Goal: Task Accomplishment & Management: Complete application form

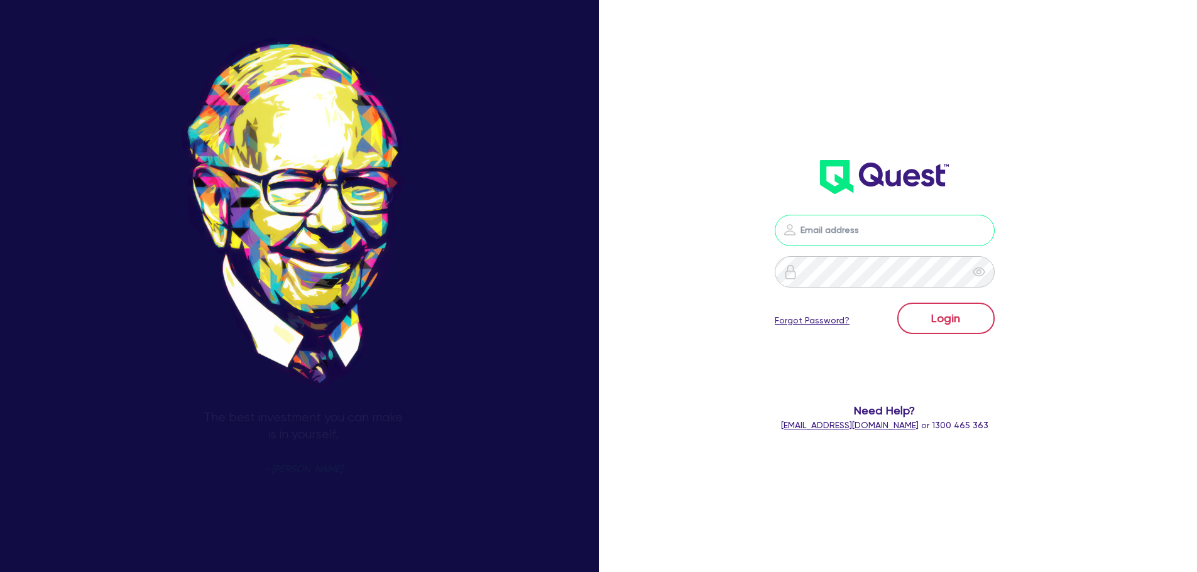
type input "[PERSON_NAME][EMAIL_ADDRESS][DOMAIN_NAME]"
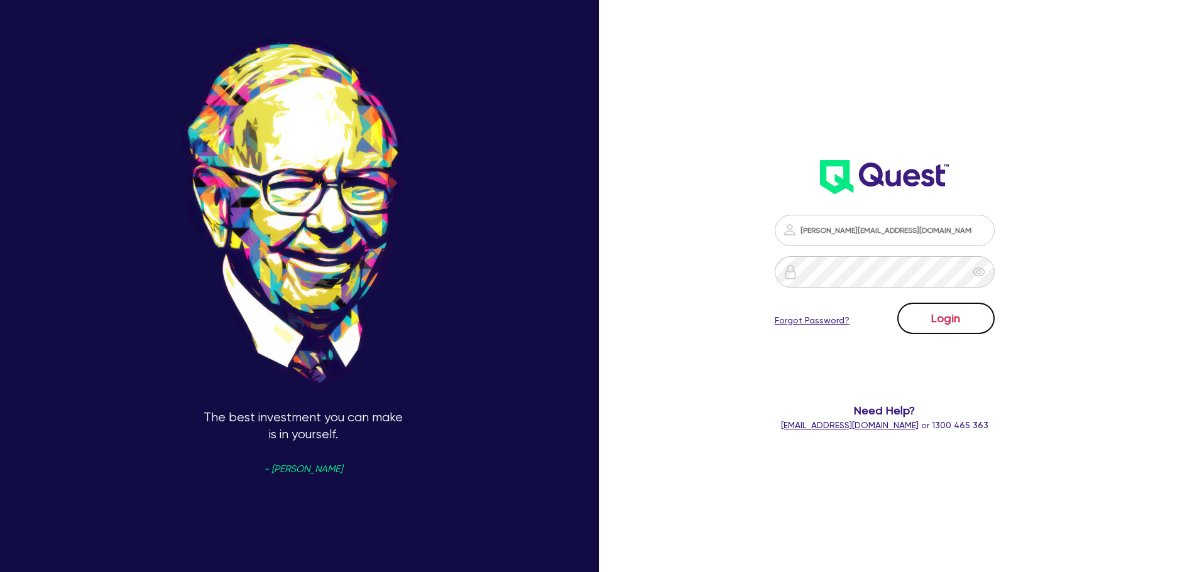
click at [973, 328] on button "Login" at bounding box center [945, 318] width 97 height 31
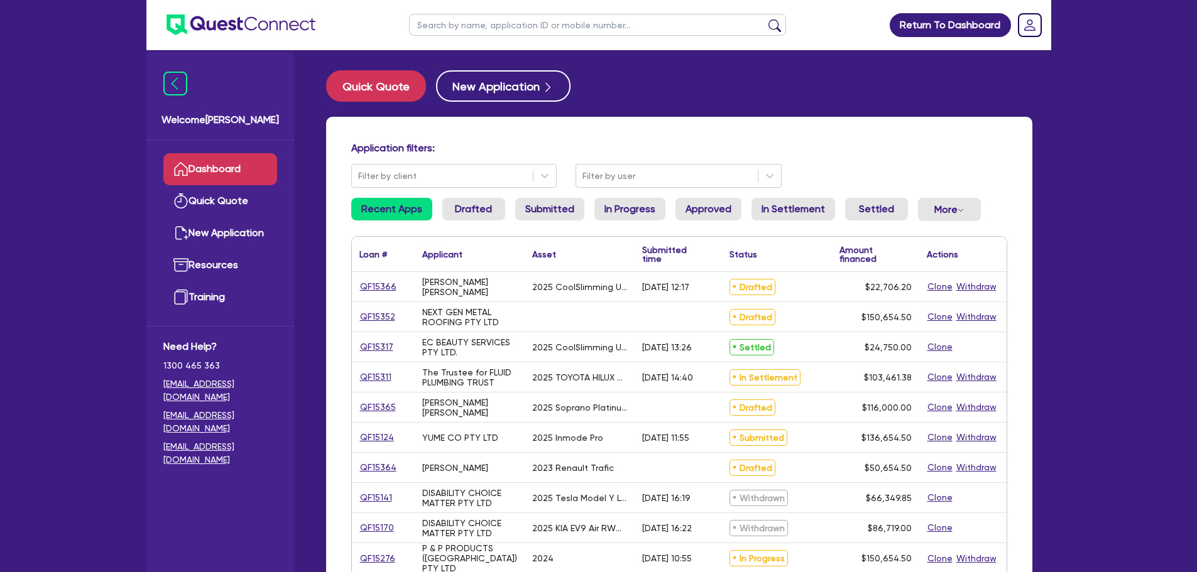
click at [555, 29] on input "text" at bounding box center [597, 25] width 377 height 22
type input "[PERSON_NAME]"
click at [765, 19] on button "submit" at bounding box center [775, 28] width 20 height 18
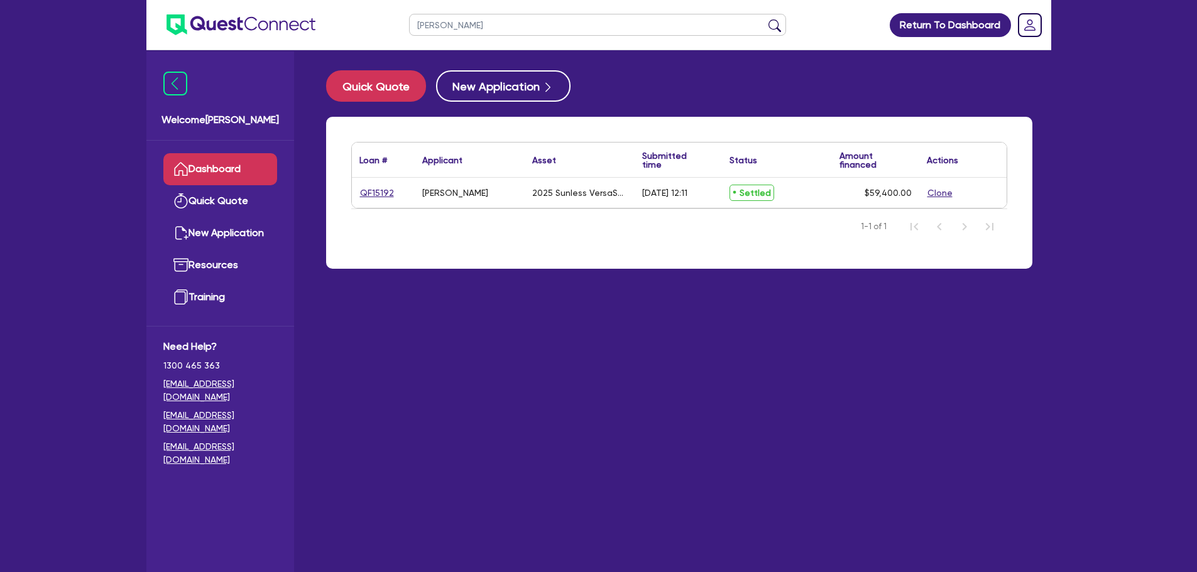
click at [503, 272] on div "Loan # ▲ Applicant ▲ Asset Submitted time ▲ Status ▲ Amount financed Actions QF…" at bounding box center [679, 200] width 725 height 167
drag, startPoint x: 877, startPoint y: 278, endPoint x: 885, endPoint y: 335, distance: 58.3
click at [877, 278] on div "Loan # ▲ Applicant ▲ Asset Submitted time ▲ Status ▲ Amount financed Actions QF…" at bounding box center [679, 200] width 725 height 167
click at [932, 193] on button "Clone" at bounding box center [940, 193] width 26 height 14
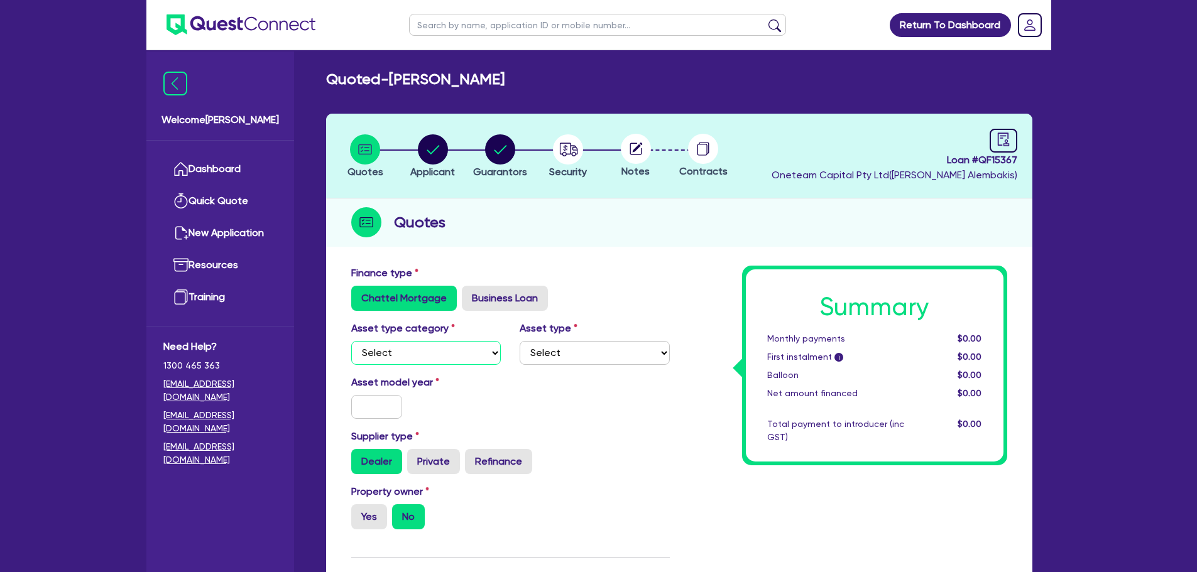
click at [467, 354] on select "Select Cars and light trucks Primary assets Secondary assets Tertiary assets" at bounding box center [426, 353] width 150 height 24
click at [504, 288] on label "Business Loan" at bounding box center [505, 298] width 86 height 25
click at [470, 288] on input "Business Loan" at bounding box center [466, 290] width 8 height 8
radio input "true"
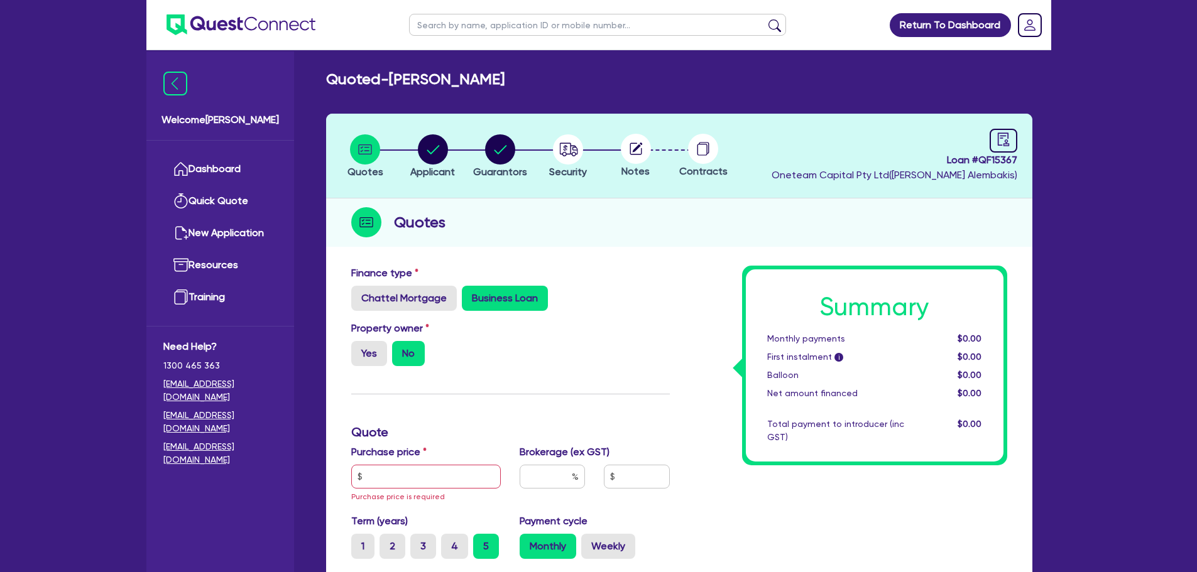
click at [699, 334] on div "Summary Monthly payments $0.00 First instalment i $0.00 Balloon $0.00 Net amoun…" at bounding box center [847, 507] width 337 height 482
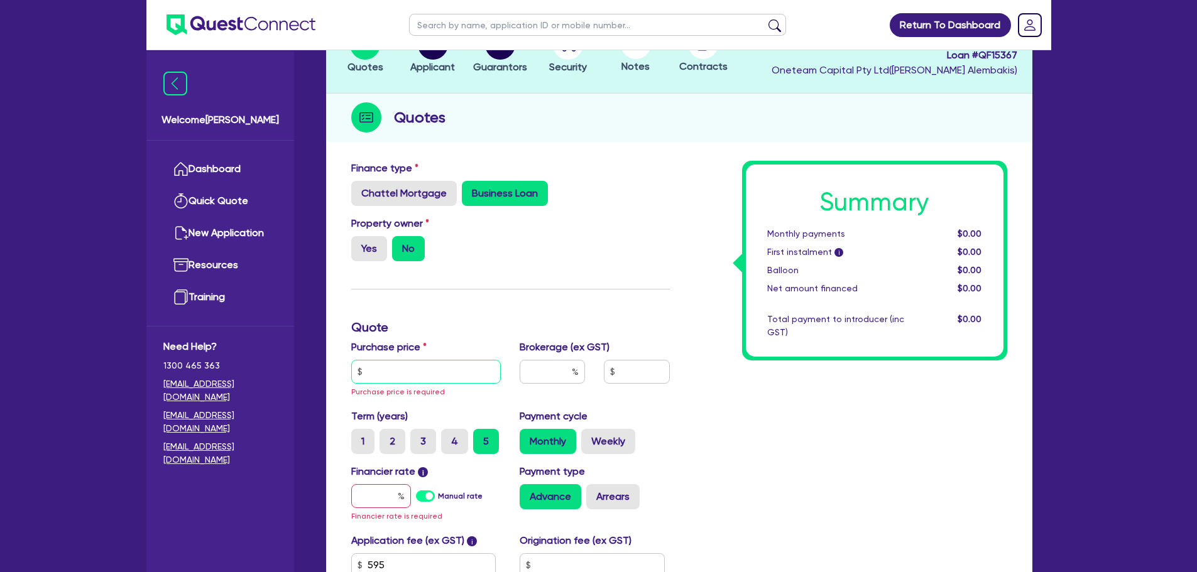
click at [477, 363] on input "text" at bounding box center [426, 372] width 150 height 24
type input "15,000"
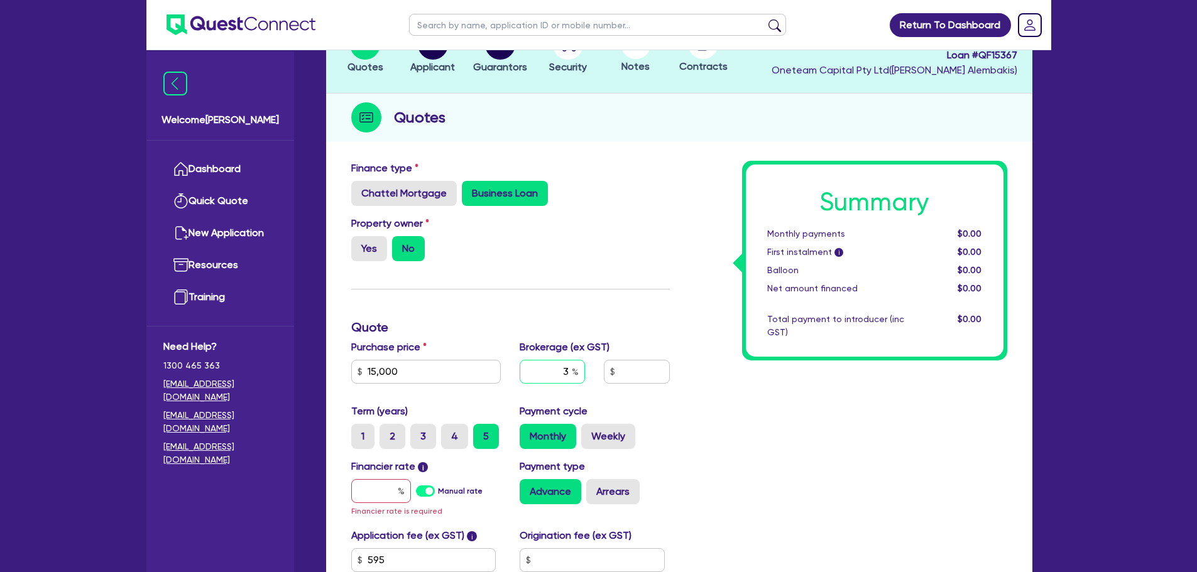
type input "3"
click at [512, 303] on div "Finance type Chattel Mortgage Business Loan Asset type category Select Cars and…" at bounding box center [510, 399] width 337 height 477
click at [374, 496] on input "text" at bounding box center [381, 491] width 60 height 24
type input "15"
type input "450"
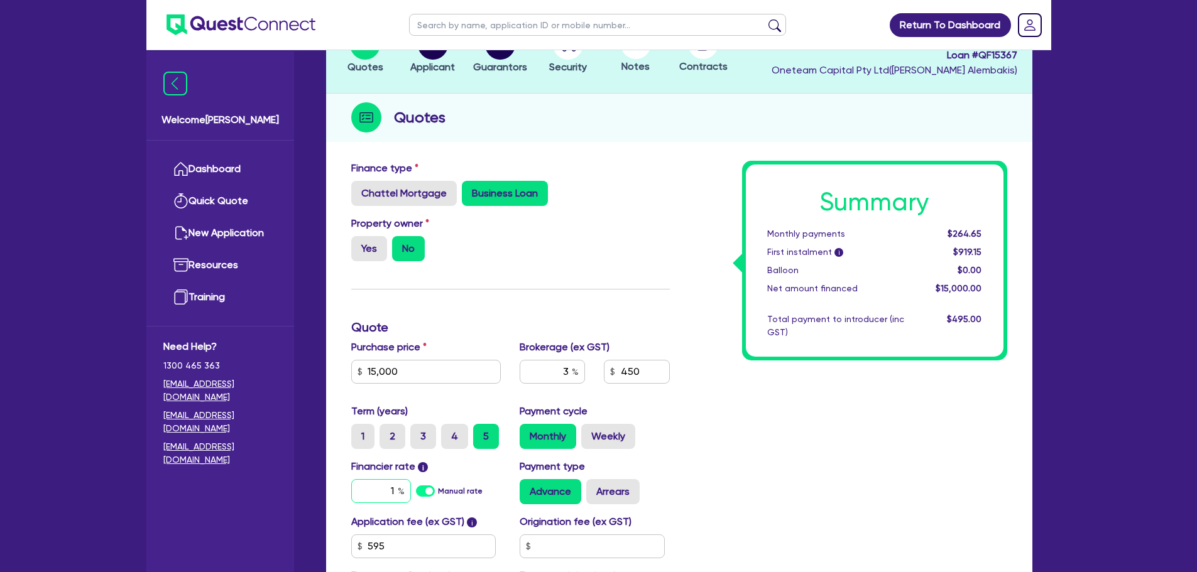
type input "1"
click at [444, 488] on label "Manual rate" at bounding box center [460, 491] width 45 height 11
click at [0, 0] on input "Manual rate" at bounding box center [0, 0] width 0 height 0
type input "17"
drag, startPoint x: 797, startPoint y: 401, endPoint x: 751, endPoint y: 398, distance: 45.9
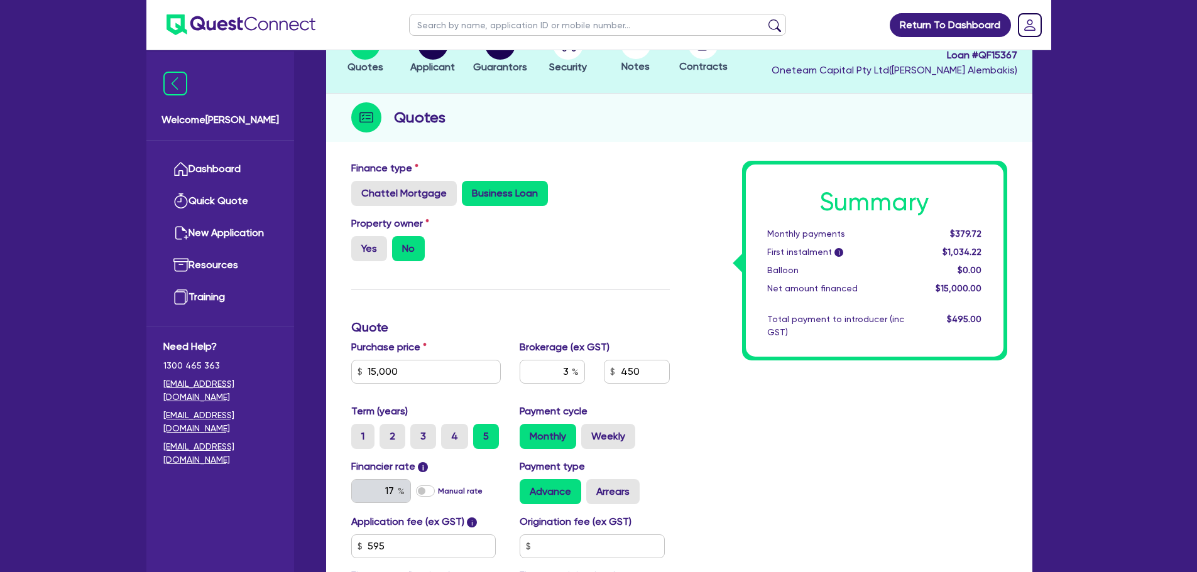
click at [797, 400] on div "Summary Monthly payments $379.72 First instalment i $1,034.22 Balloon $0.00 Net…" at bounding box center [847, 392] width 337 height 463
click at [760, 435] on div "Summary Monthly payments $379.72 First instalment i $1,034.22 Balloon $0.00 Net…" at bounding box center [847, 392] width 337 height 463
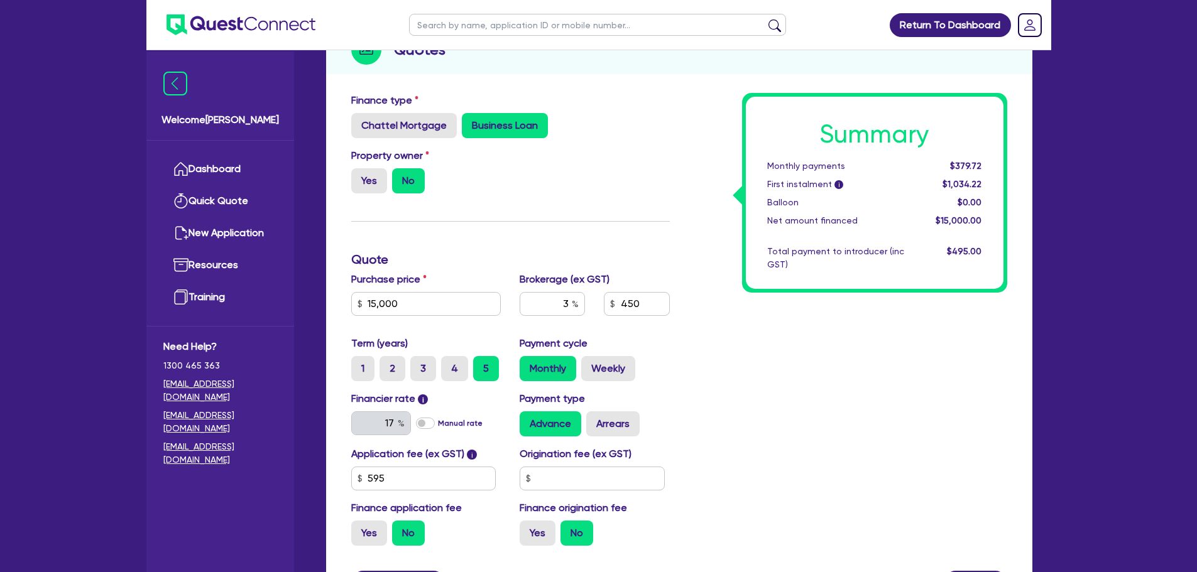
scroll to position [297, 0]
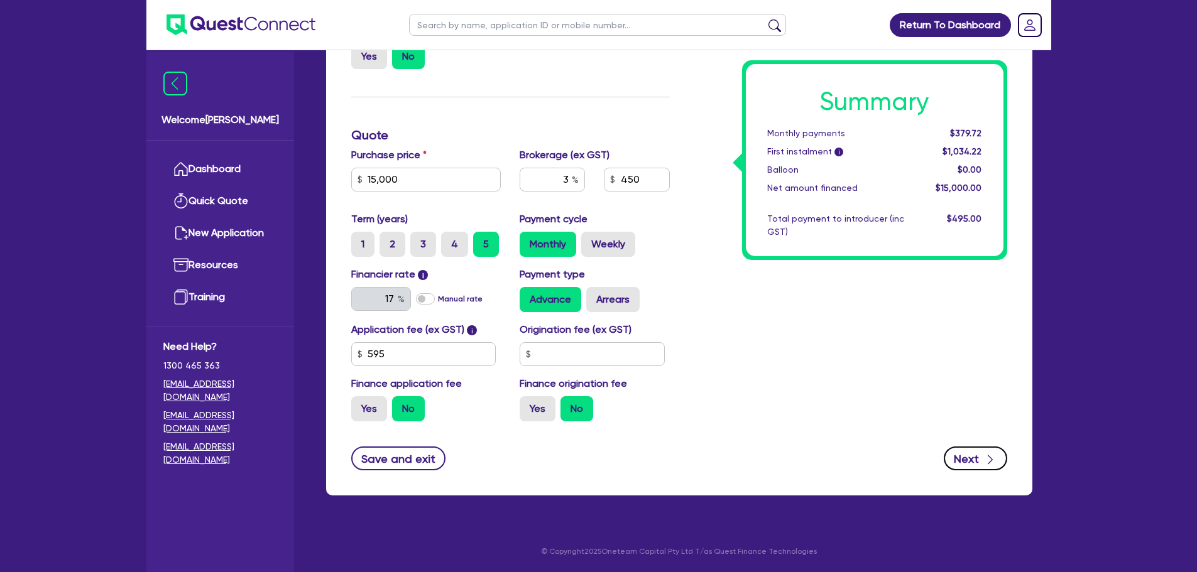
click at [952, 460] on button "Next" at bounding box center [975, 459] width 63 height 24
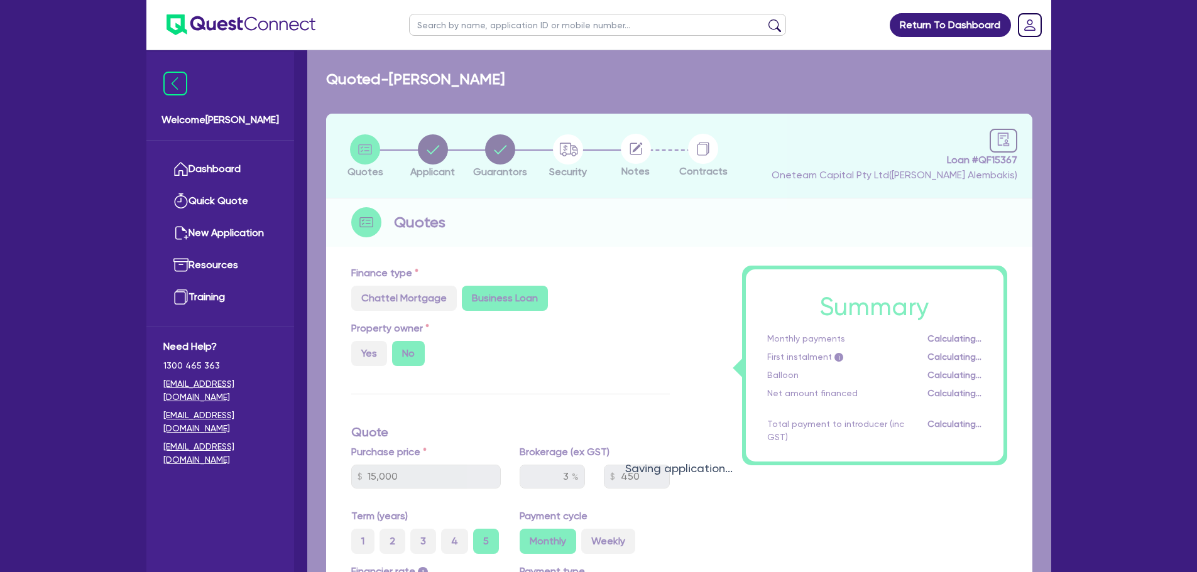
select select "SOLE_TRADER"
select select "HEALTH_BEAUTY"
select select "HAIR_BEAUTY_SALONS"
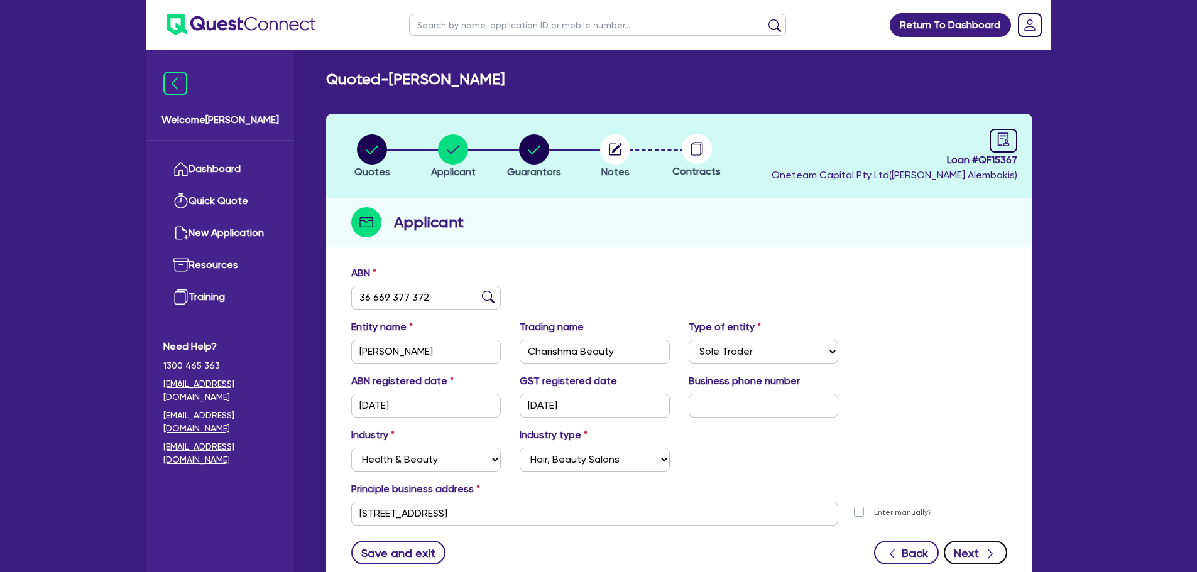
click at [971, 548] on button "Next" at bounding box center [975, 553] width 63 height 24
select select "MRS"
select select "NSW"
select select "MARRIED"
select select "INVESTMENT_PROPERTY"
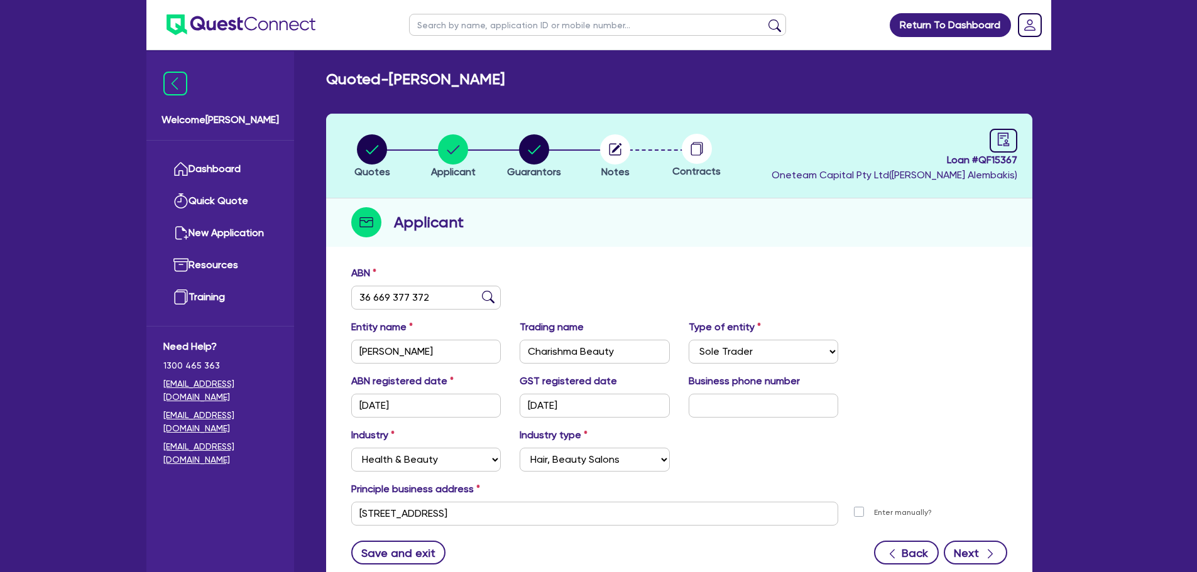
select select "VEHICLE"
select select "OTHER"
select select "MORTGAGE"
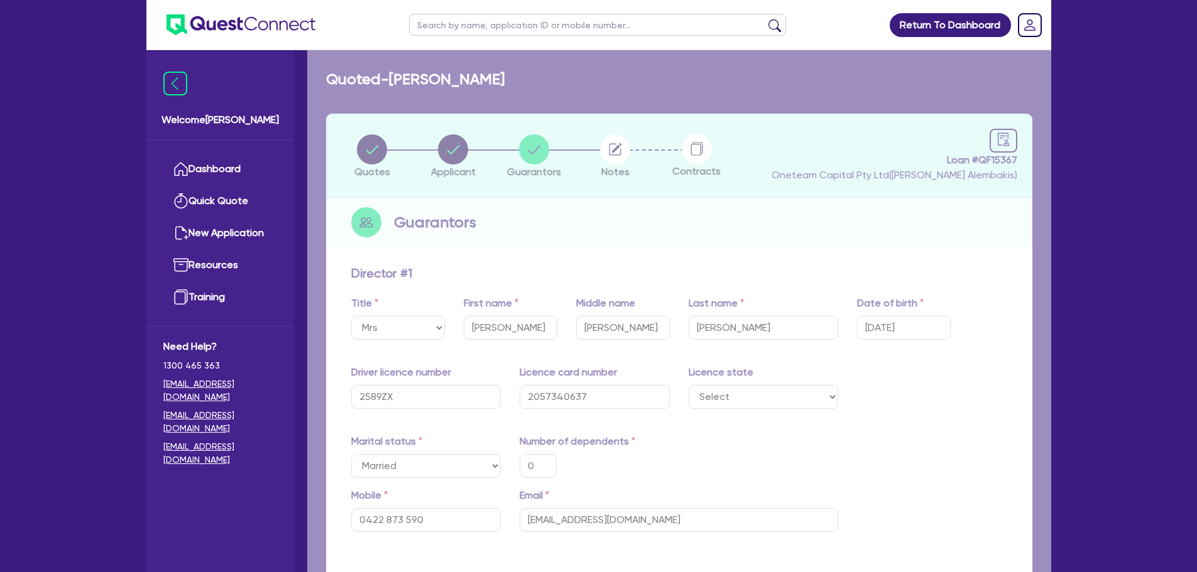
type input "0"
type input "0422 873 590"
type input "800,000"
type input "33,500"
type input "100,000"
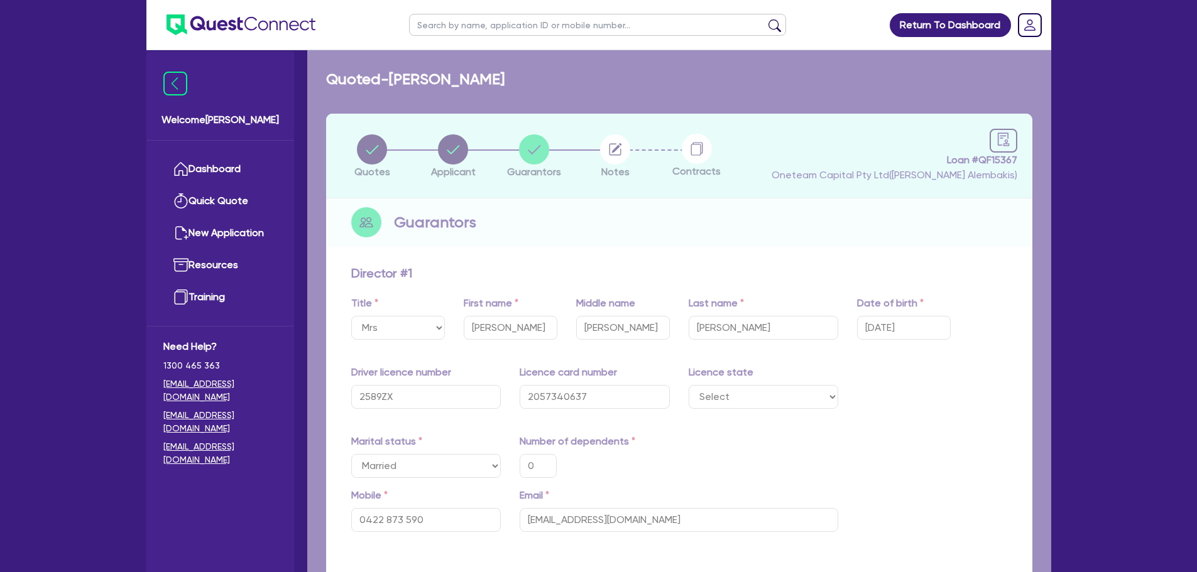
type input "220,000"
type input "1,973"
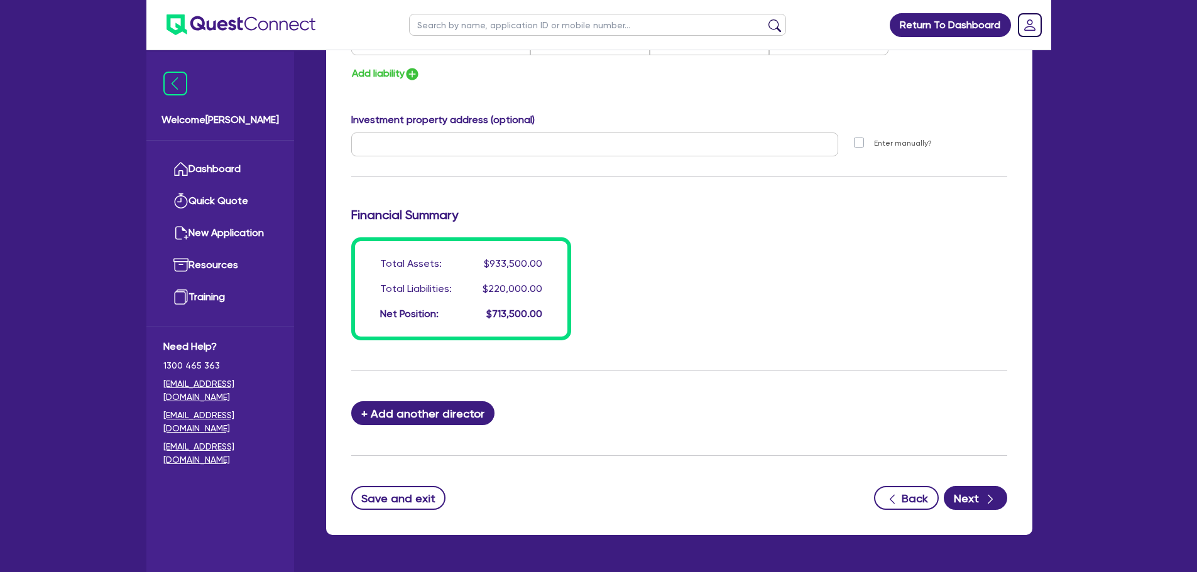
scroll to position [1016, 0]
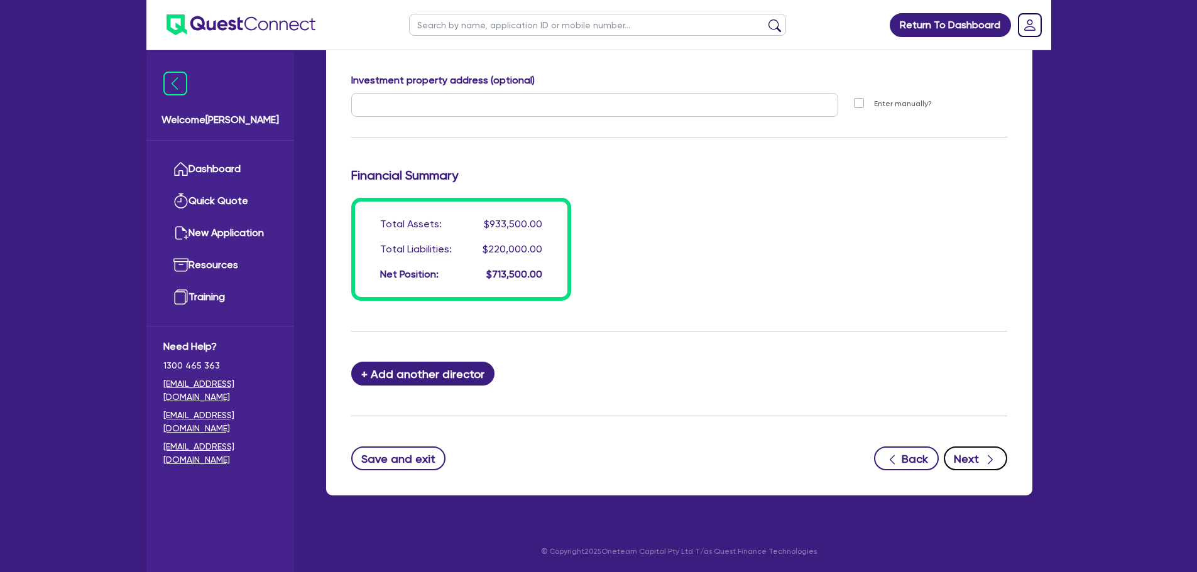
click at [987, 450] on button "Next" at bounding box center [975, 459] width 63 height 24
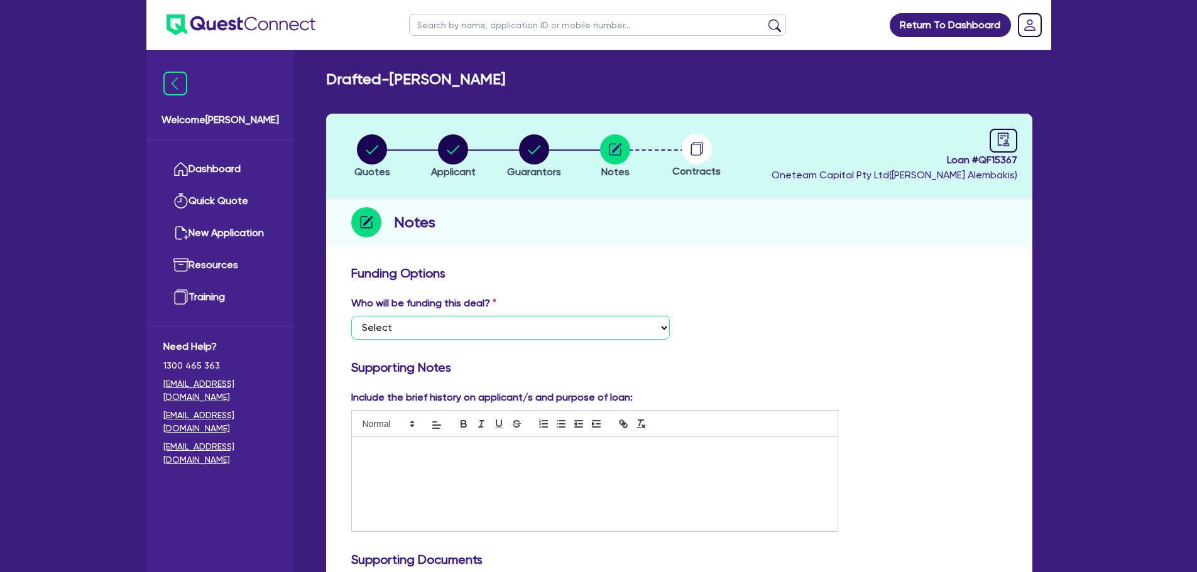
click at [597, 323] on select "Select I want Quest to fund 100% I will fund 100% I will co-fund with Quest Oth…" at bounding box center [510, 328] width 319 height 24
select select "Other"
click at [351, 316] on select "Select I want Quest to fund 100% I will fund 100% I will co-fund with Quest Oth…" at bounding box center [510, 328] width 319 height 24
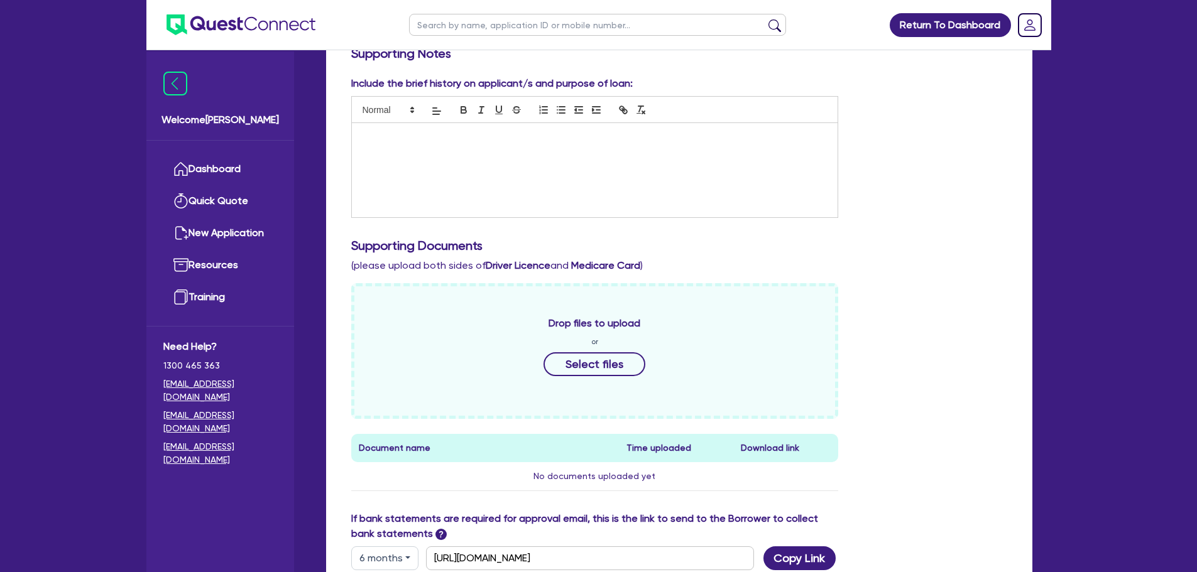
scroll to position [523, 0]
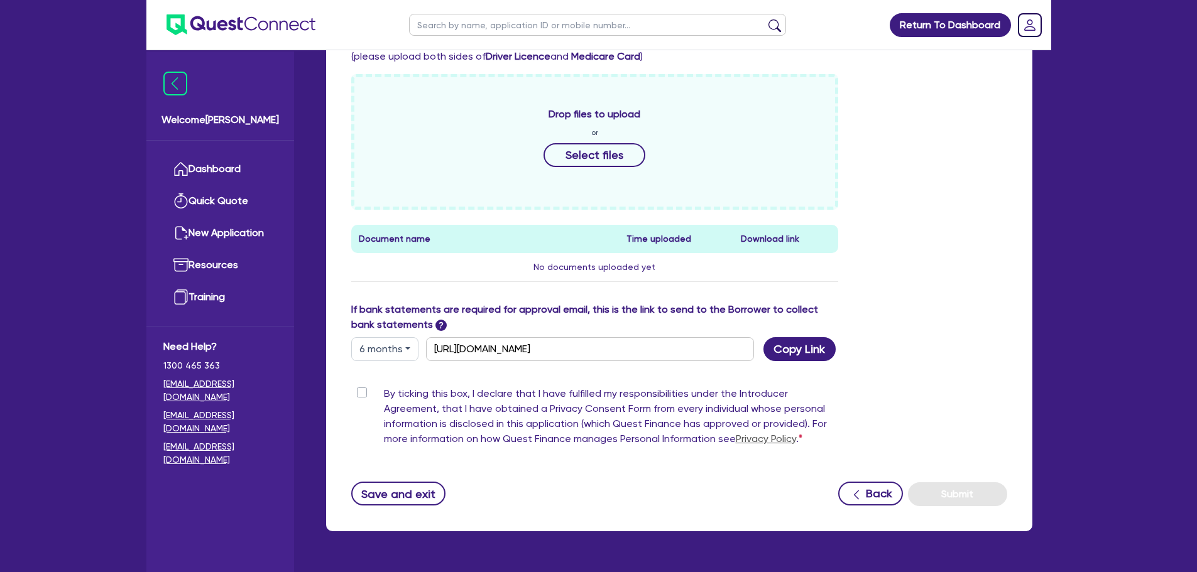
click at [384, 395] on label "By ticking this box, I declare that I have fulfilled my responsibilities under …" at bounding box center [611, 418] width 455 height 65
click at [361, 395] on input "By ticking this box, I declare that I have fulfilled my responsibilities under …" at bounding box center [356, 392] width 10 height 12
checkbox input "true"
click at [970, 487] on button "Submit" at bounding box center [957, 495] width 99 height 24
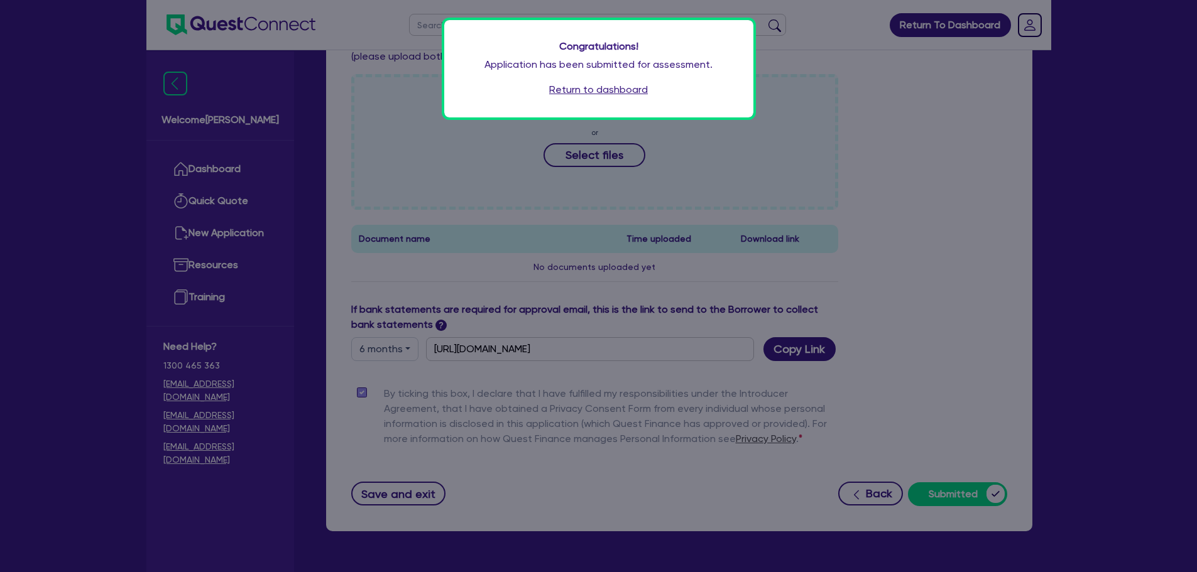
click at [619, 92] on link "Return to dashboard" at bounding box center [598, 89] width 99 height 15
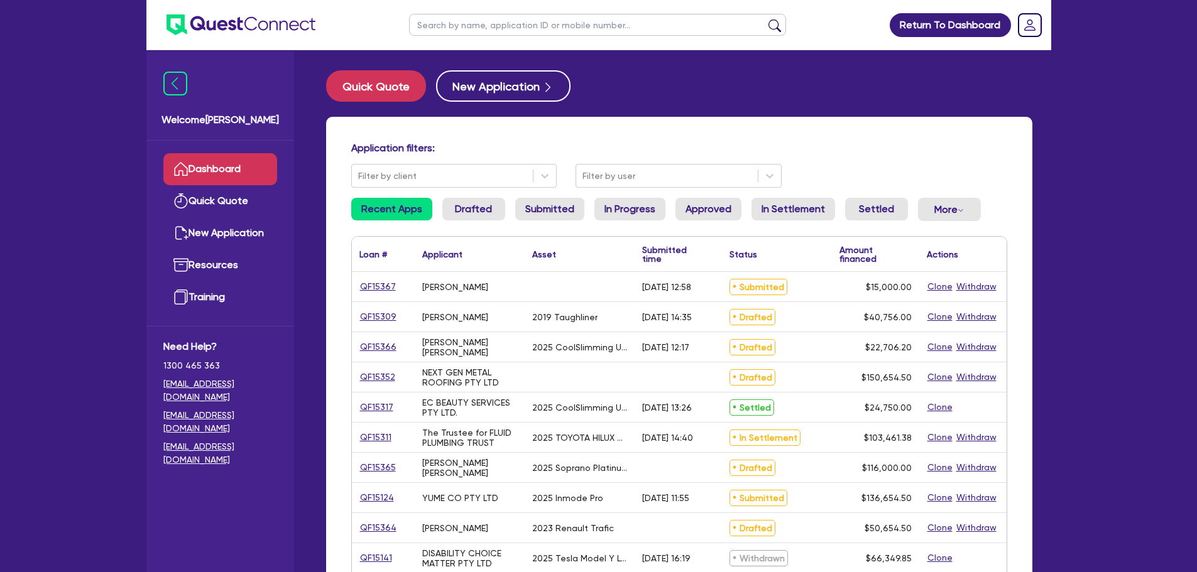
click at [448, 288] on div "[PERSON_NAME]" at bounding box center [455, 287] width 66 height 10
